Goal: Task Accomplishment & Management: Complete application form

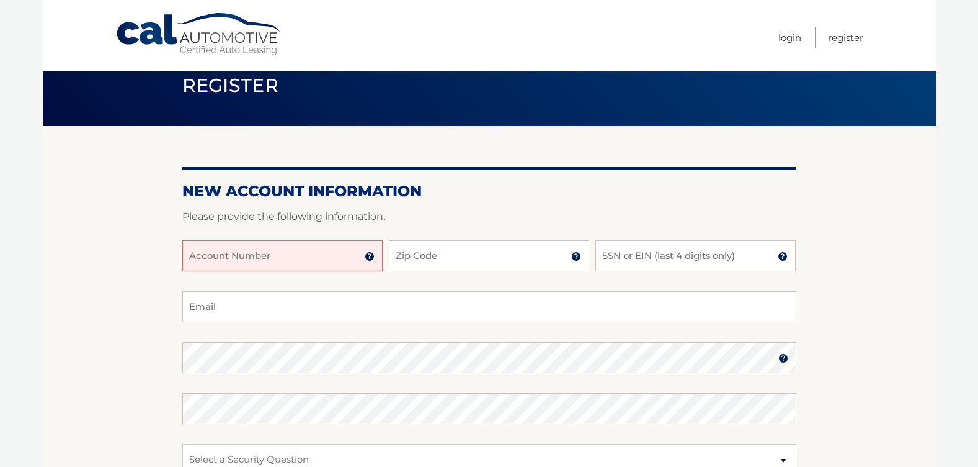
scroll to position [186, 0]
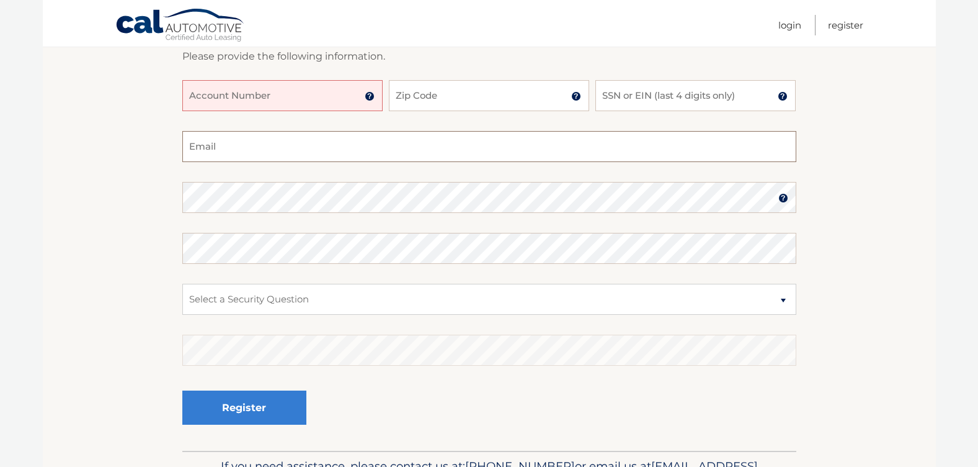
click at [231, 147] on input "Email" at bounding box center [489, 146] width 614 height 31
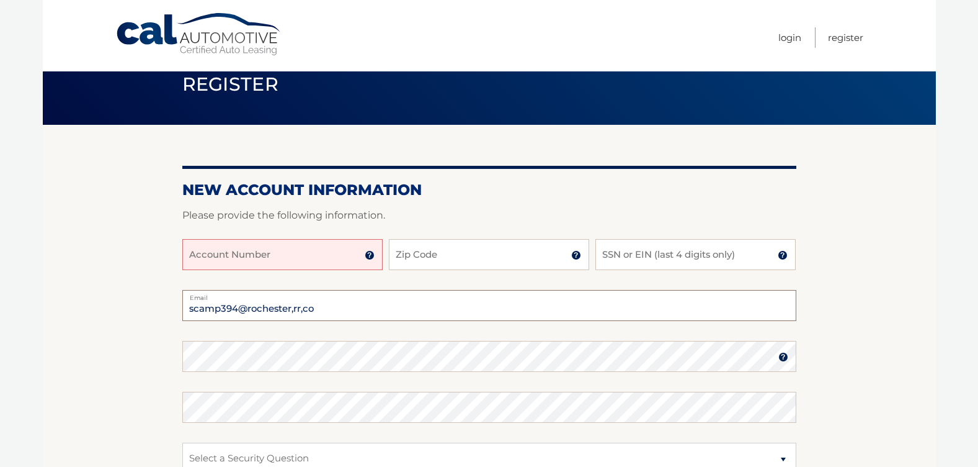
scroll to position [0, 0]
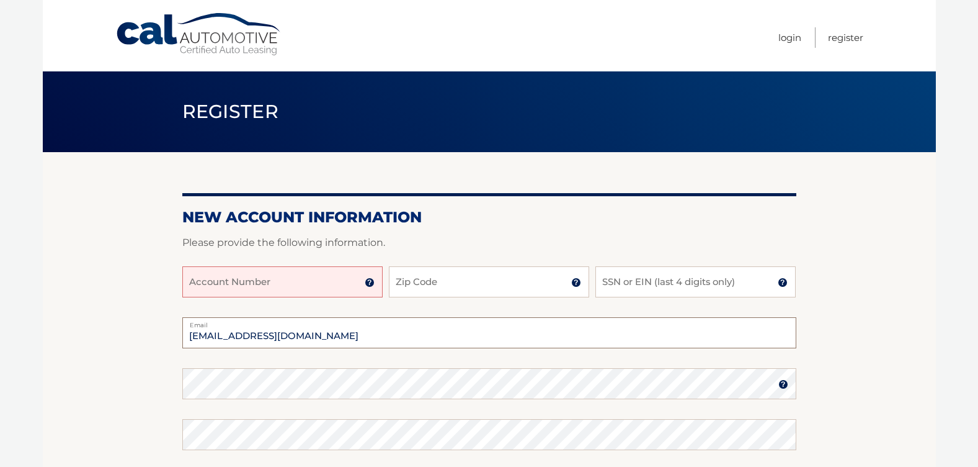
type input "[EMAIL_ADDRESS][DOMAIN_NAME]"
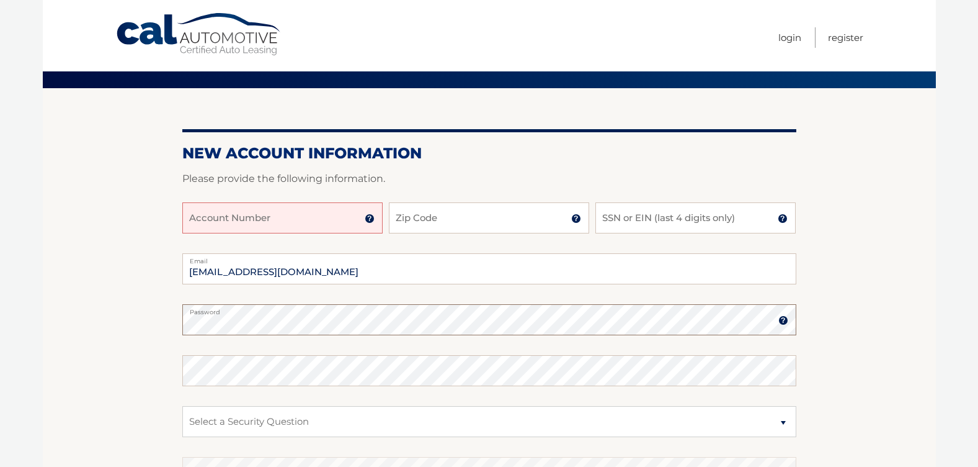
scroll to position [124, 0]
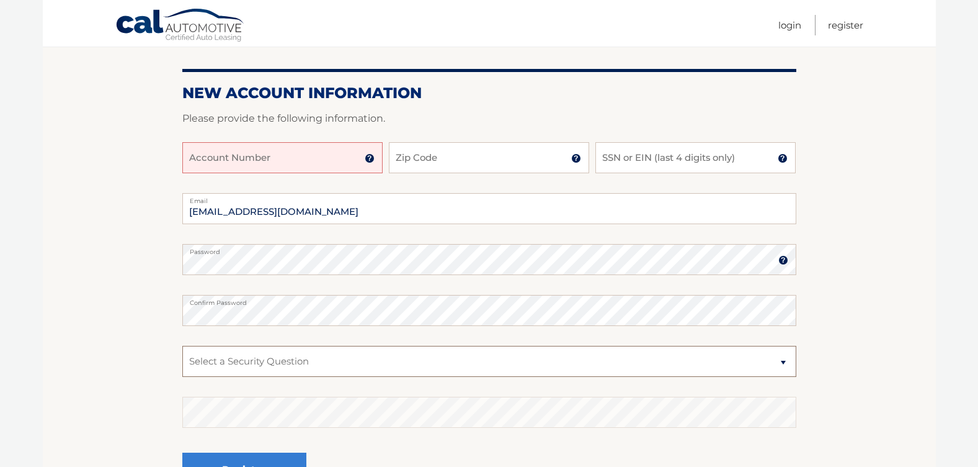
click at [243, 354] on select "Select a Security Question What was the name of your elementary school? What is…" at bounding box center [489, 361] width 614 height 31
select select "1"
click at [182, 346] on select "Select a Security Question What was the name of your elementary school? What is…" at bounding box center [489, 361] width 614 height 31
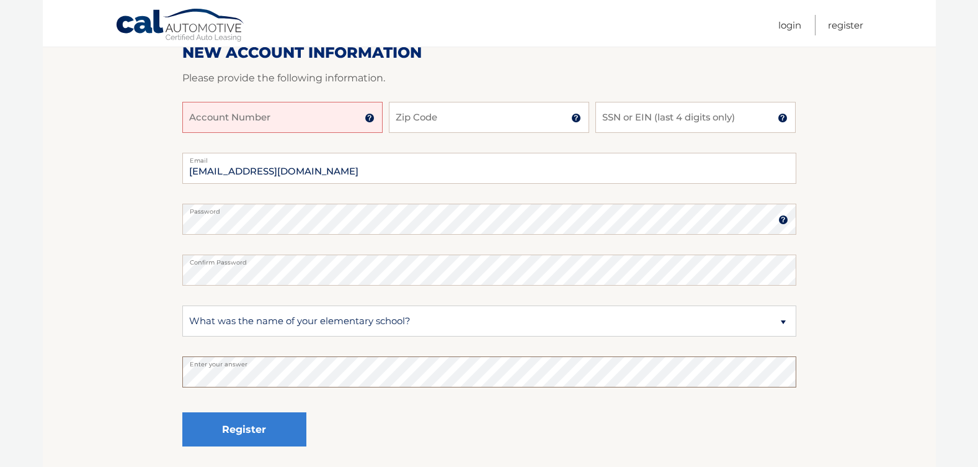
scroll to position [186, 0]
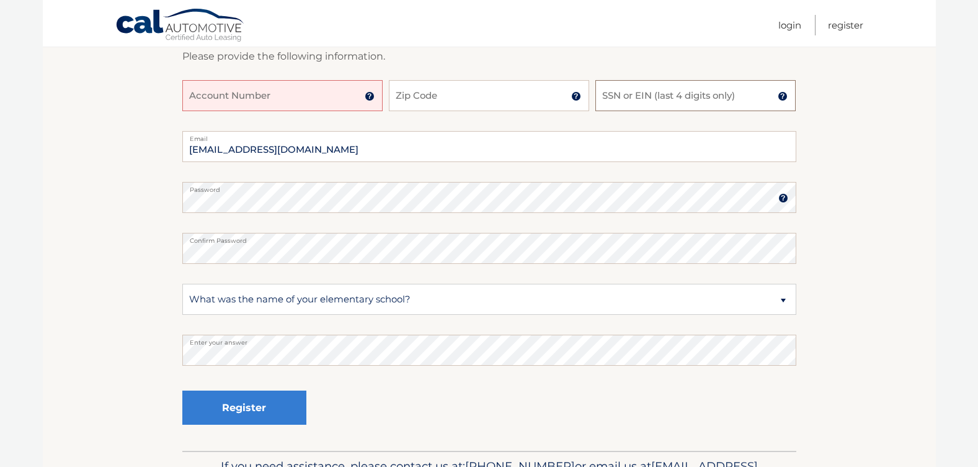
click at [656, 101] on input "SSN or EIN (last 4 digits only)" at bounding box center [696, 95] width 200 height 31
type input "7231"
click at [467, 97] on input "Zip Code" at bounding box center [489, 95] width 200 height 31
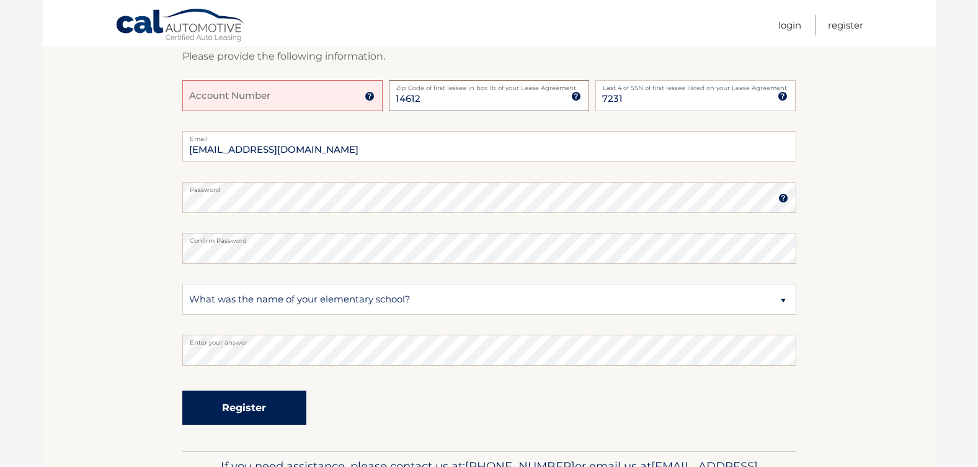
type input "14612"
click at [264, 419] on button "Register" at bounding box center [244, 407] width 124 height 34
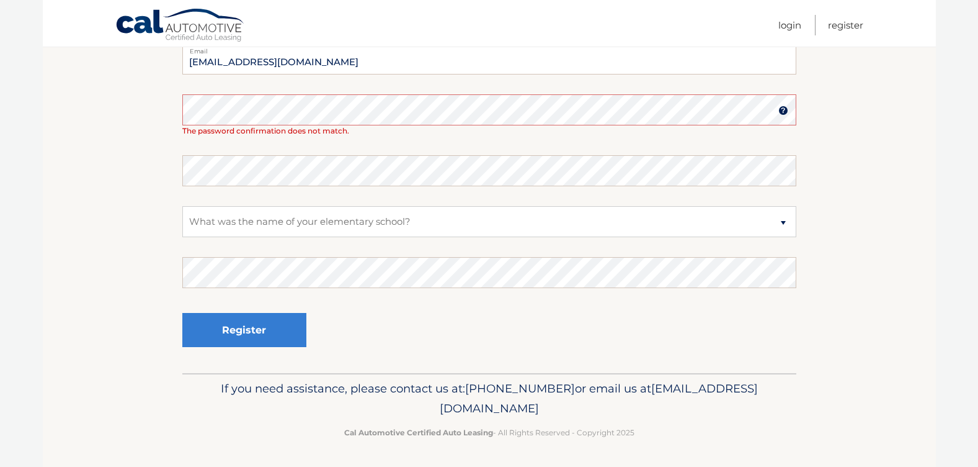
scroll to position [436, 0]
